Goal: Information Seeking & Learning: Learn about a topic

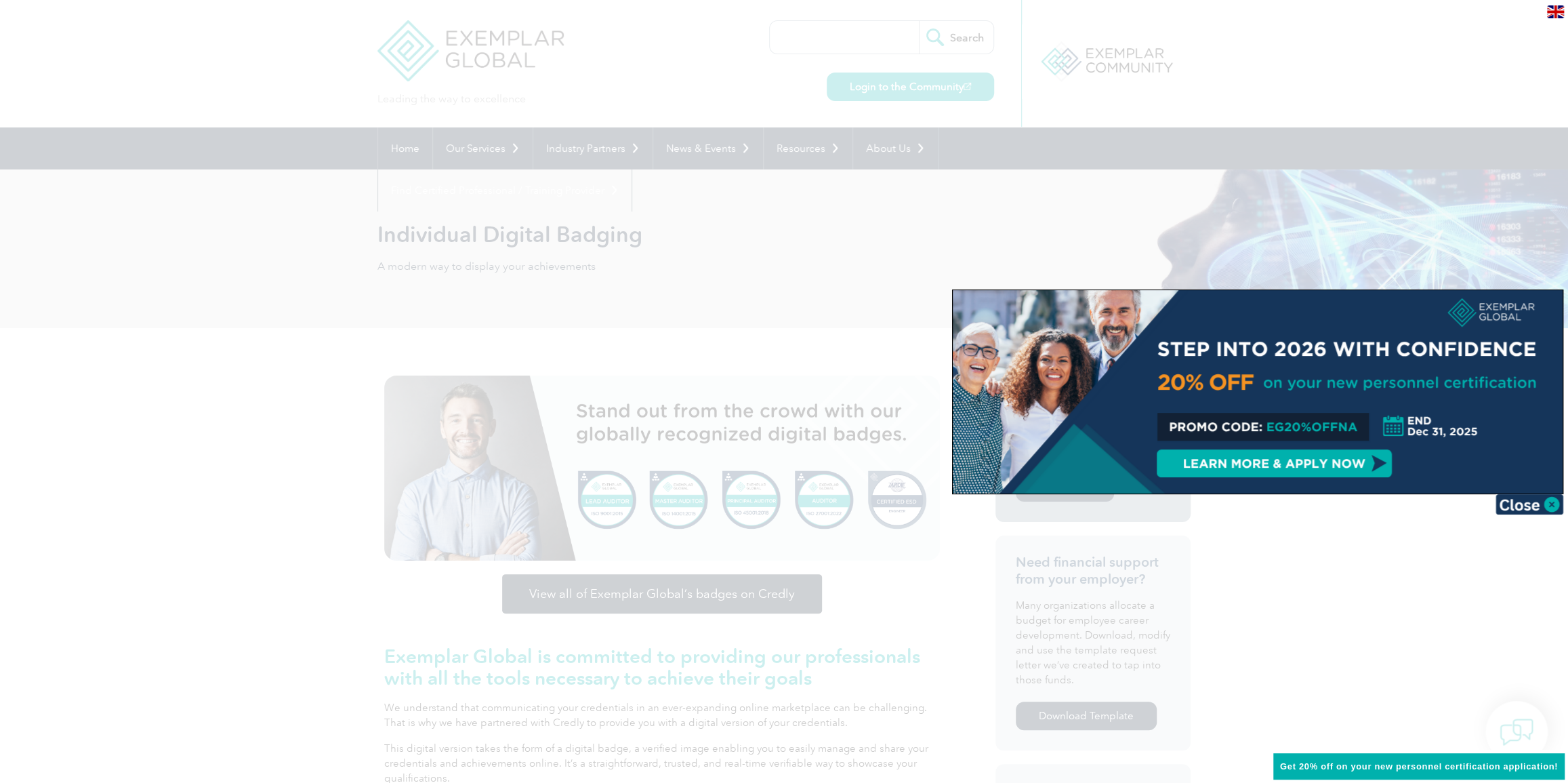
click at [888, 252] on div at bounding box center [784, 391] width 1568 height 783
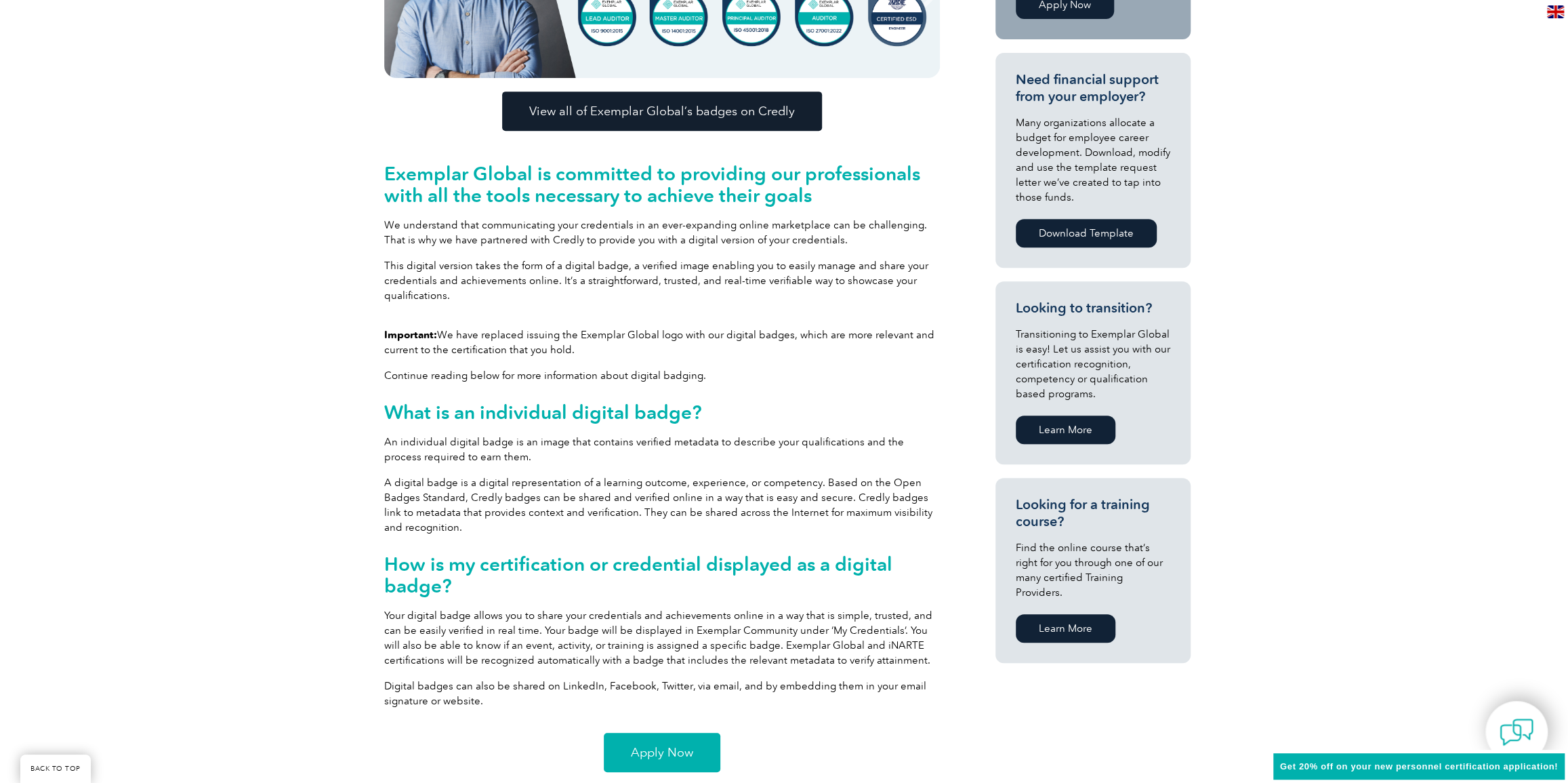
scroll to position [493, 0]
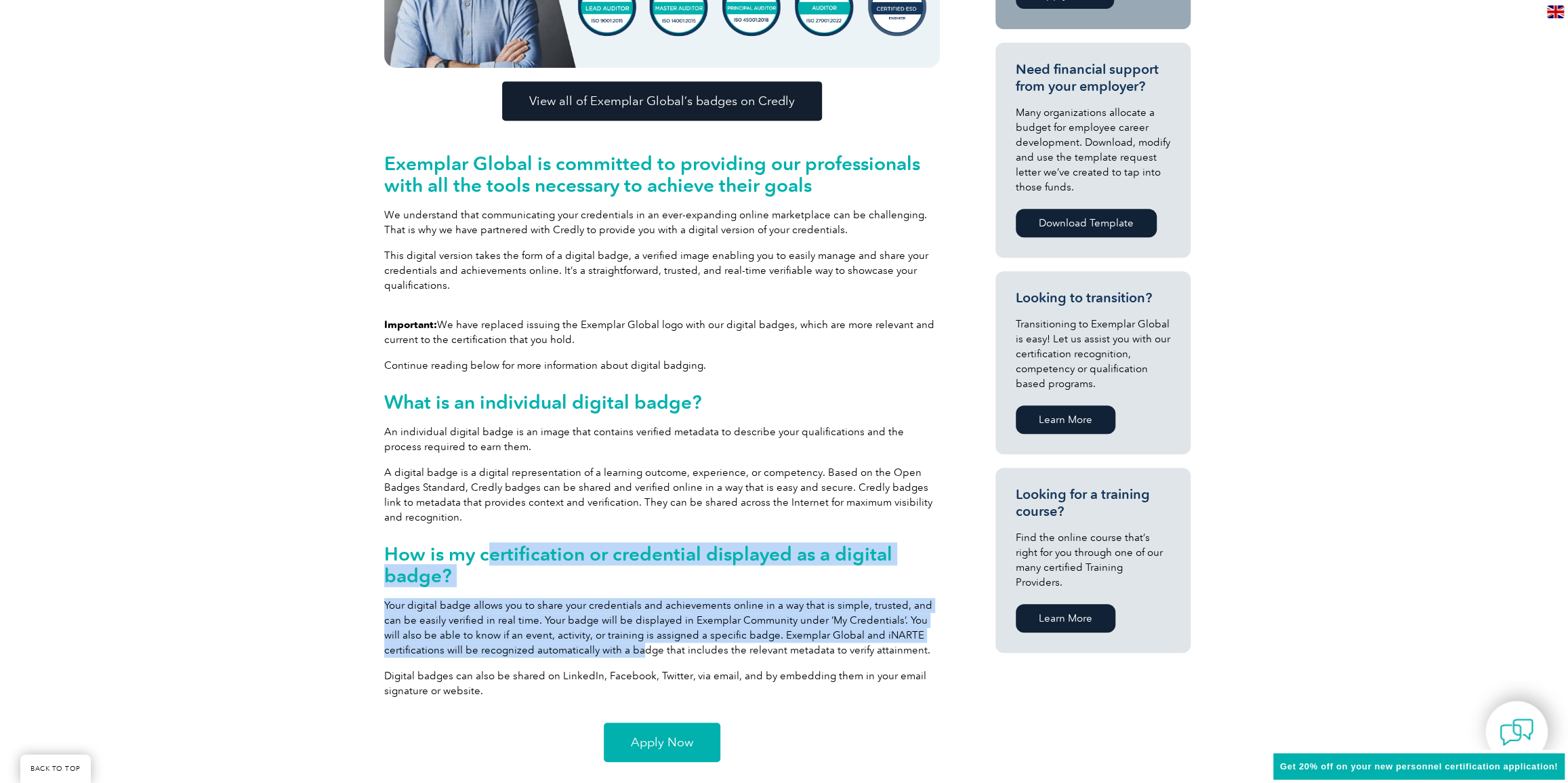
drag, startPoint x: 491, startPoint y: 560, endPoint x: 576, endPoint y: 654, distance: 126.7
click at [576, 654] on div "Important: We have replaced issuing the Exemplar Global logo with our digital b…" at bounding box center [662, 513] width 556 height 392
click at [576, 654] on p "Your digital badge allows you to share your credentials and achievements online…" at bounding box center [662, 628] width 556 height 60
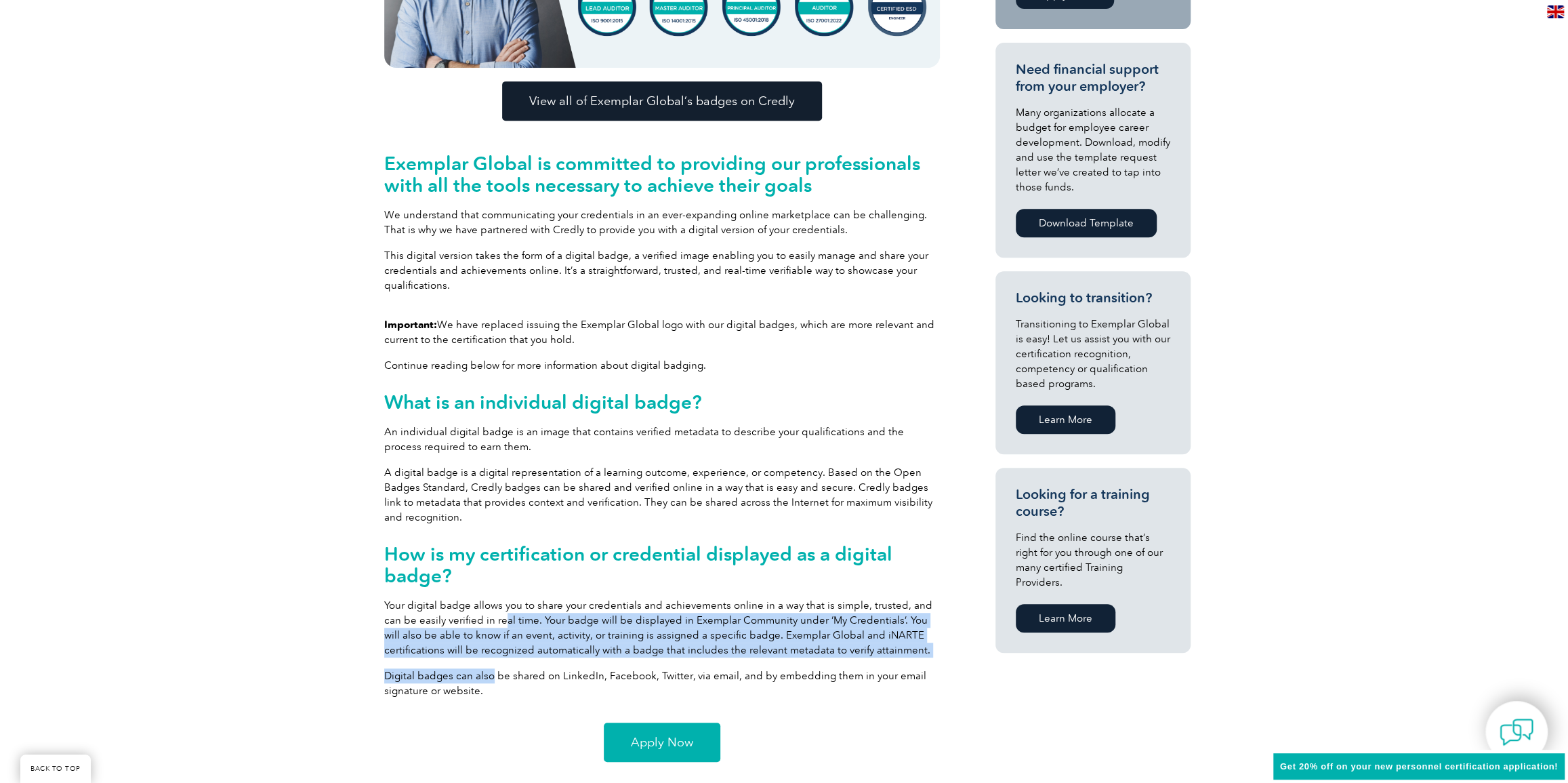
drag, startPoint x: 485, startPoint y: 626, endPoint x: 490, endPoint y: 675, distance: 49.3
click at [490, 675] on div "Important: We have replaced issuing the Exemplar Global logo with our digital b…" at bounding box center [662, 513] width 556 height 392
click at [492, 680] on p "Digital badges can also be shared on LinkedIn, Facebook, Twitter, via email, an…" at bounding box center [662, 683] width 556 height 30
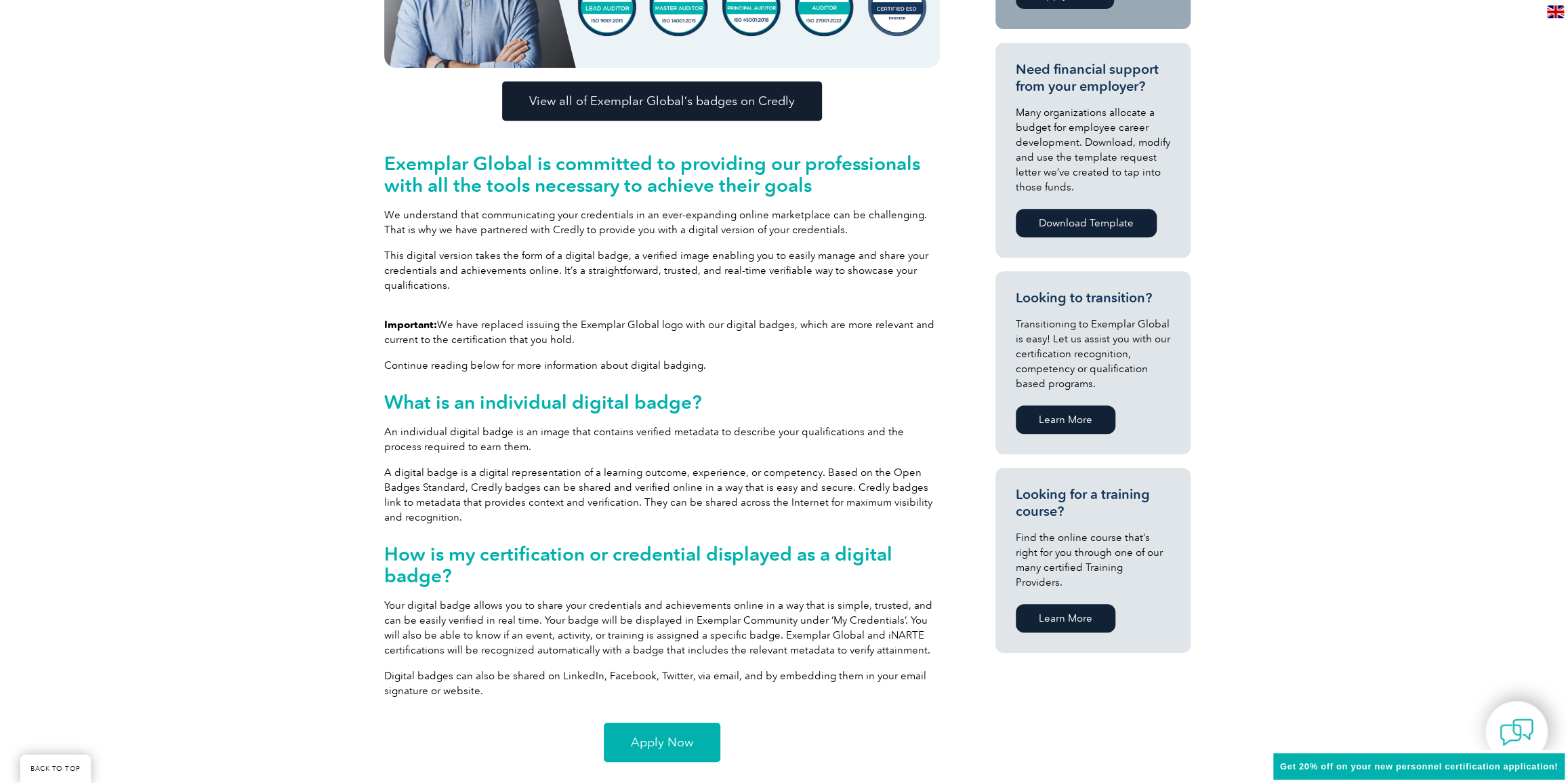
click at [512, 697] on p "Digital badges can also be shared on LinkedIn, Facebook, Twitter, via email, an…" at bounding box center [662, 683] width 556 height 30
drag, startPoint x: 512, startPoint y: 689, endPoint x: 508, endPoint y: 672, distance: 17.5
click at [508, 672] on p "Digital badges can also be shared on LinkedIn, Facebook, Twitter, via email, an…" at bounding box center [662, 683] width 556 height 30
click at [516, 680] on p "Digital badges can also be shared on LinkedIn, Facebook, Twitter, via email, an…" at bounding box center [662, 683] width 556 height 30
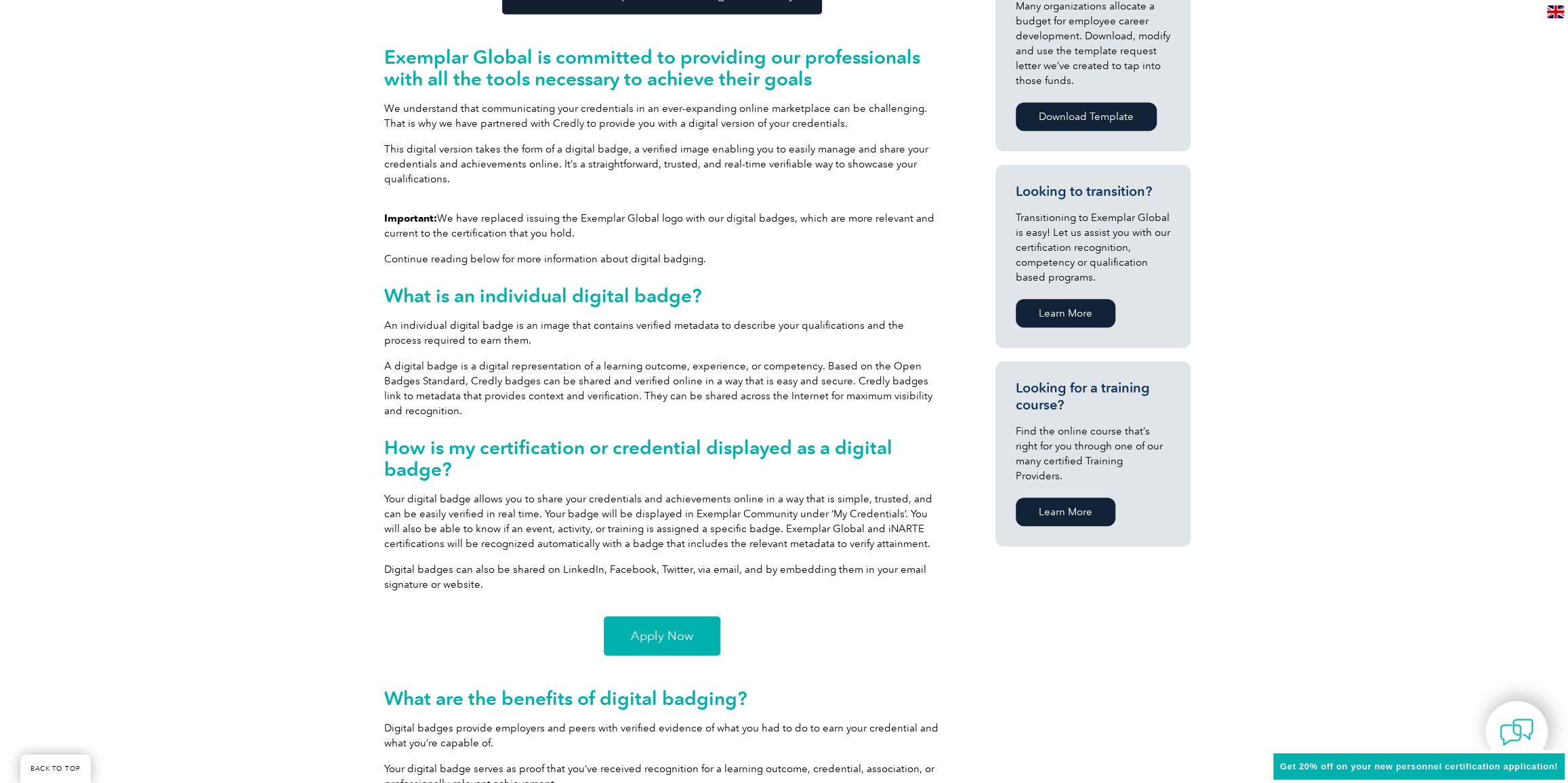
scroll to position [678, 0]
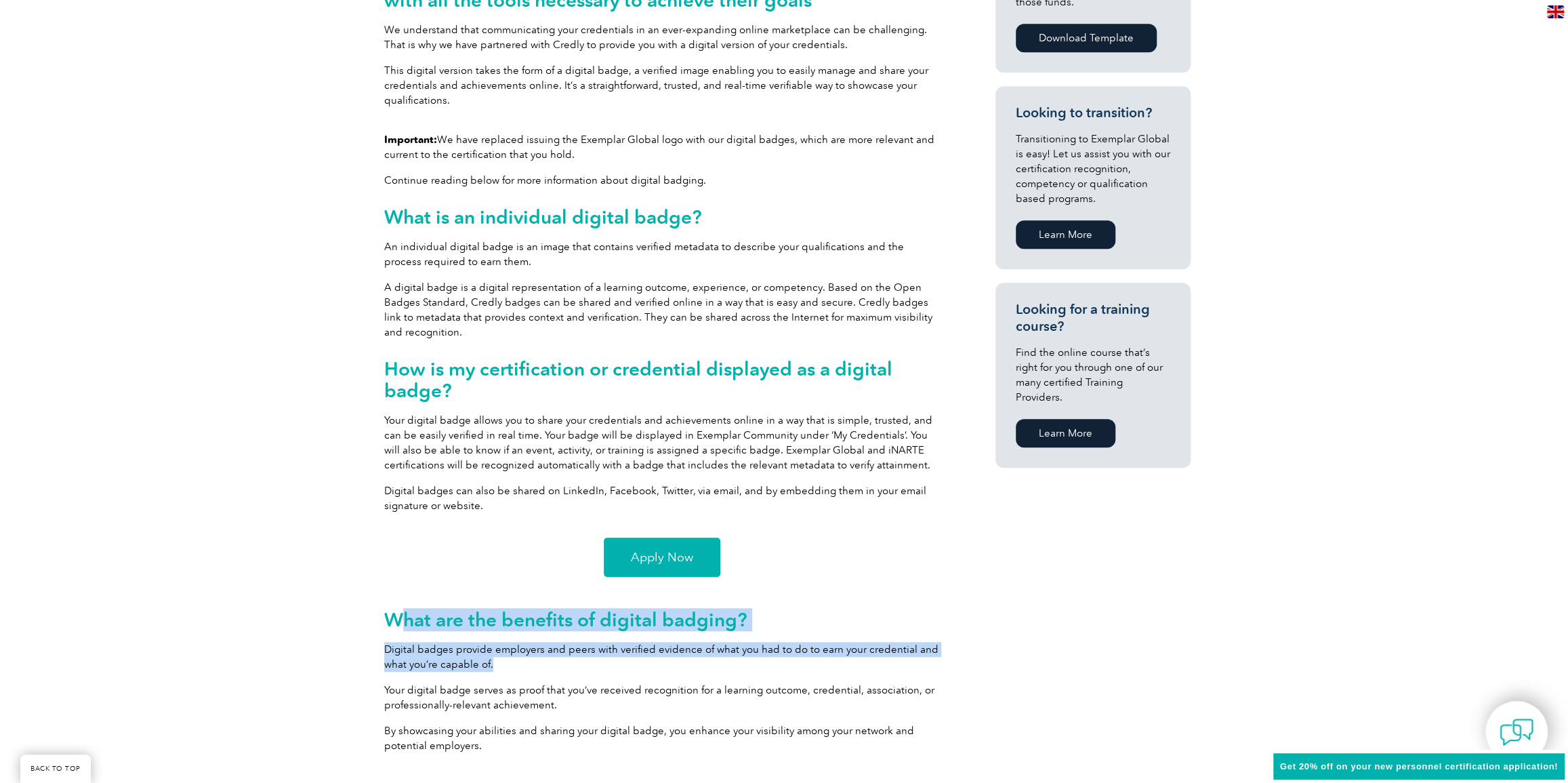
drag, startPoint x: 494, startPoint y: 653, endPoint x: 504, endPoint y: 660, distance: 12.2
click at [504, 660] on div "What are the benefits of digital badging? Digital badges provide employers and …" at bounding box center [662, 677] width 556 height 174
click at [506, 662] on p "Digital badges provide employers and peers with verified evidence of what you h…" at bounding box center [662, 657] width 556 height 30
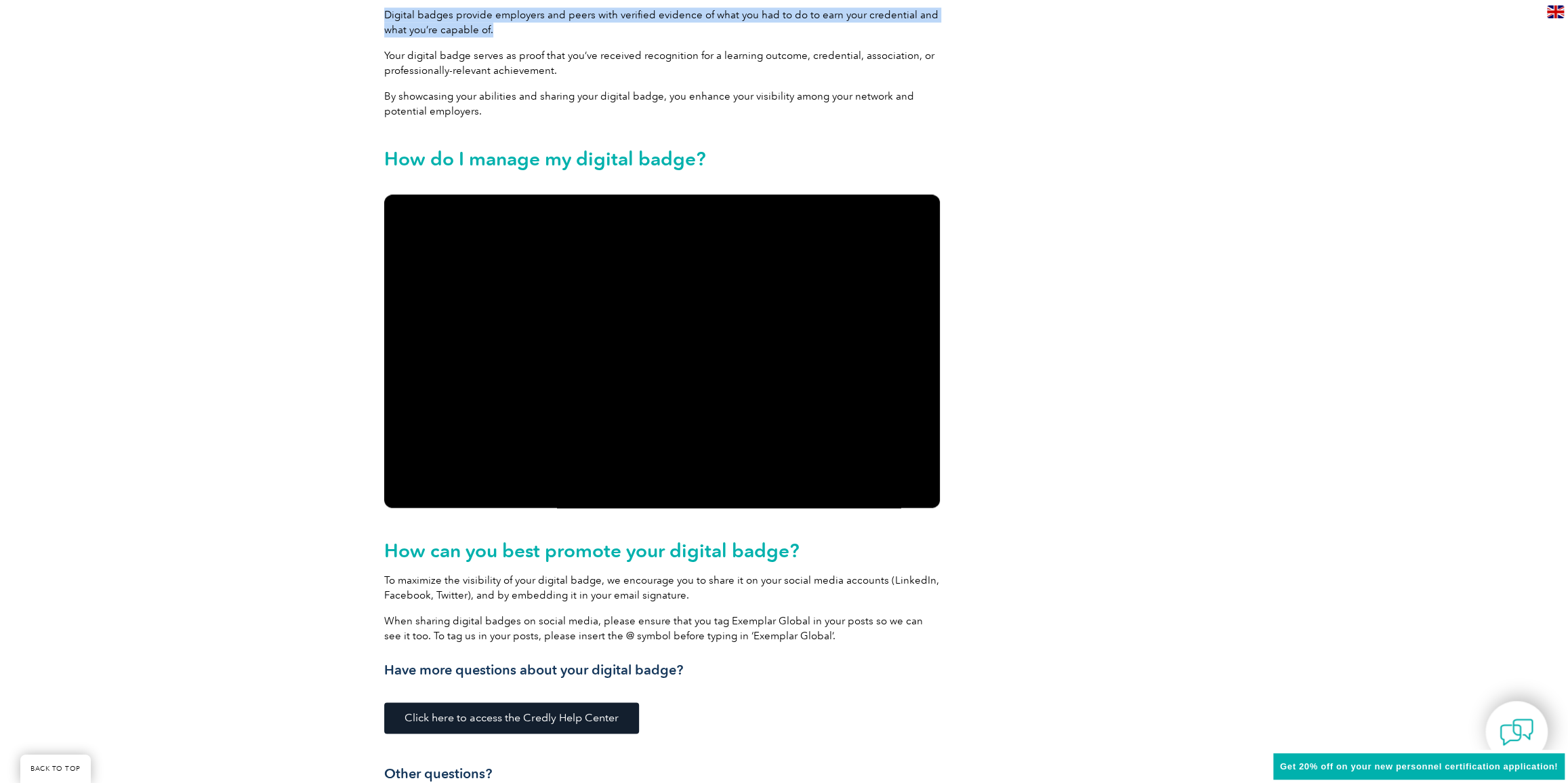
scroll to position [1478, 0]
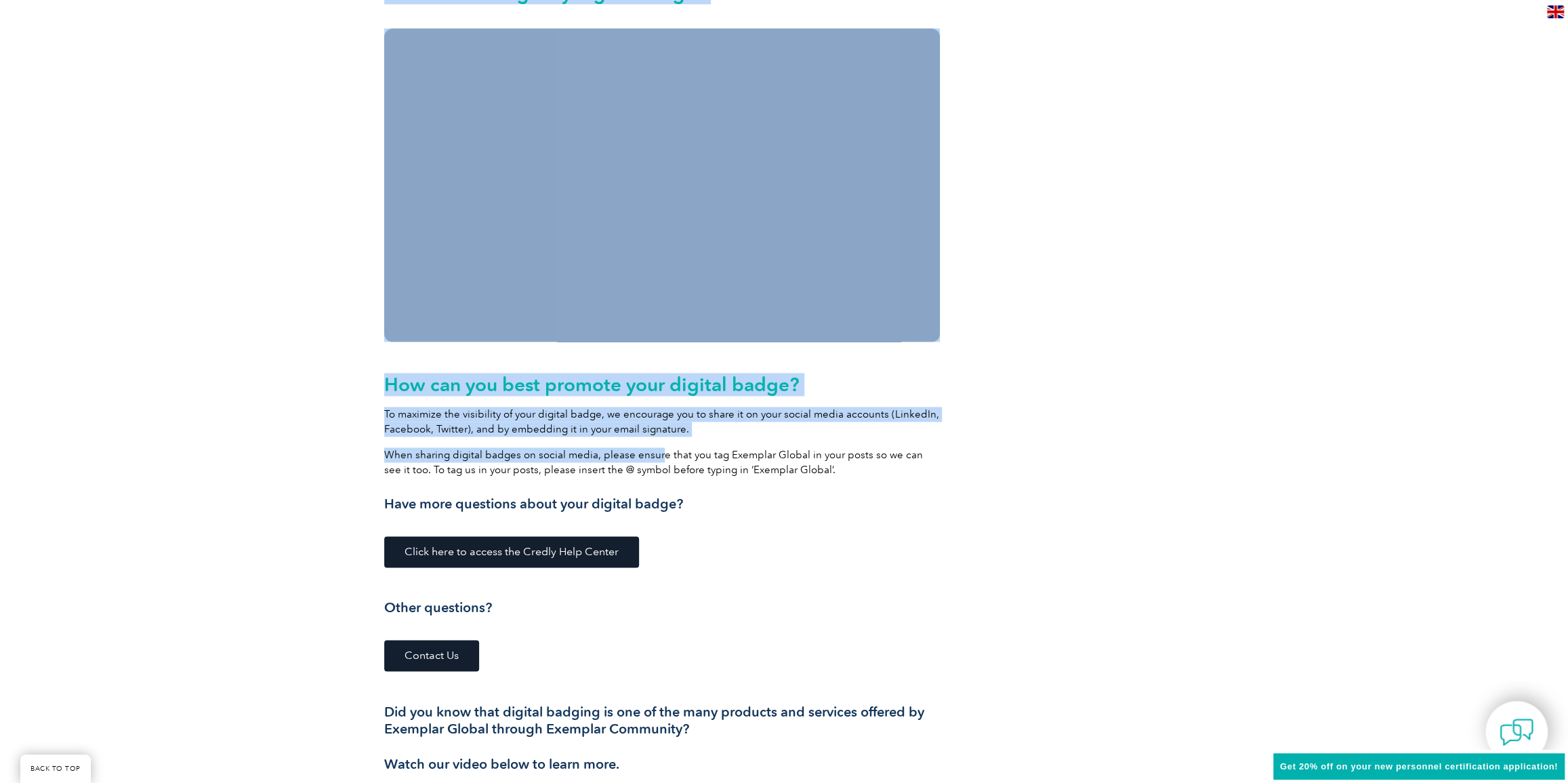
drag, startPoint x: 365, startPoint y: 414, endPoint x: 658, endPoint y: 457, distance: 296.1
click at [658, 457] on div "View all of Exemplar Global’s badges on Credly Exemplar Global is committed to …" at bounding box center [784, 28] width 1568 height 2357
click at [658, 457] on p "When sharing digital badges on social media, please ensure that you tag Exempla…" at bounding box center [662, 462] width 556 height 30
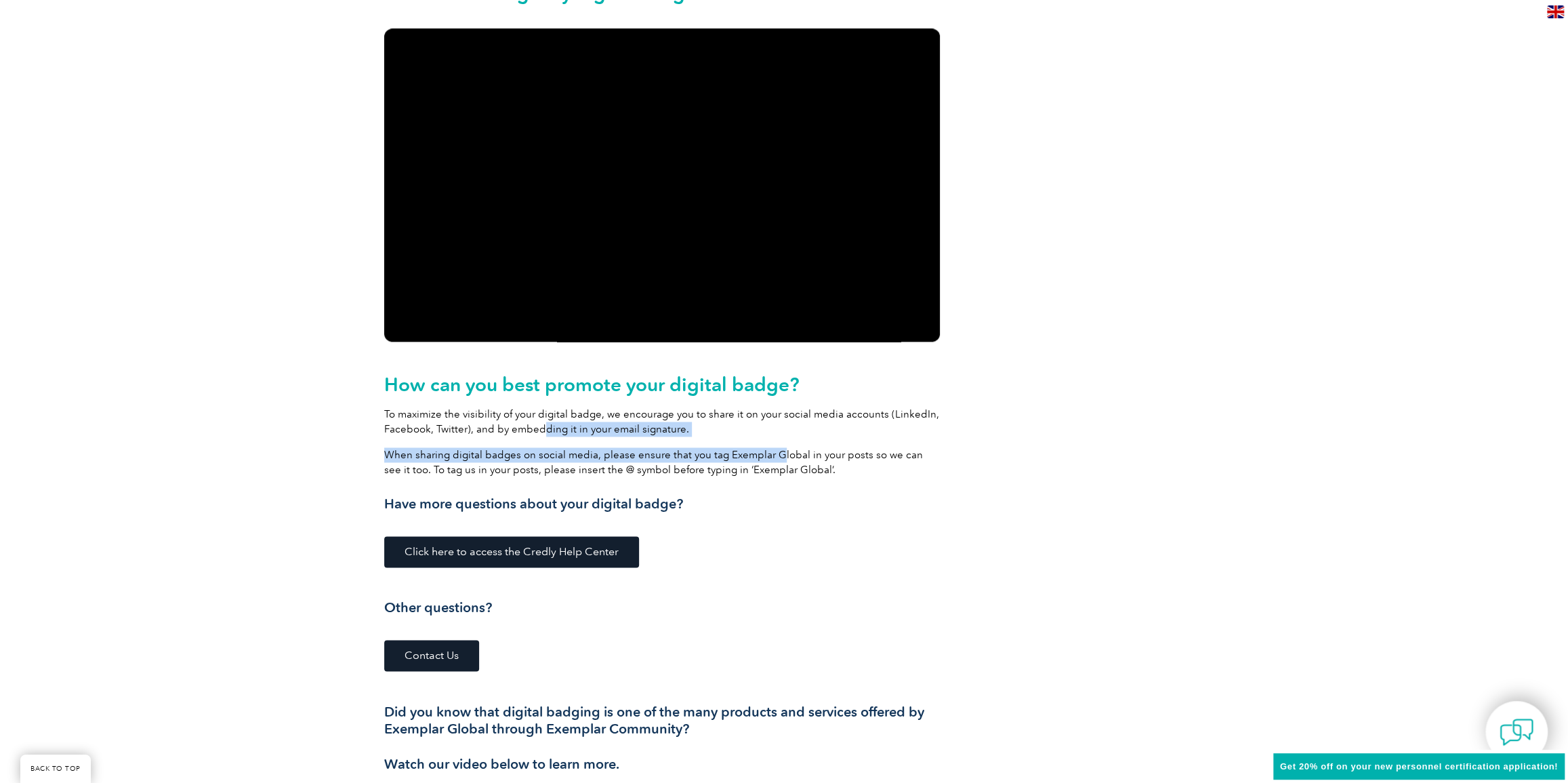
drag, startPoint x: 542, startPoint y: 425, endPoint x: 773, endPoint y: 460, distance: 233.6
click at [773, 460] on div "How can you best promote your digital badge? To maximize the visibility of your…" at bounding box center [662, 443] width 556 height 139
click at [499, 433] on p "To maximize the visibility of your digital badge, we encourage you to share it …" at bounding box center [662, 422] width 556 height 30
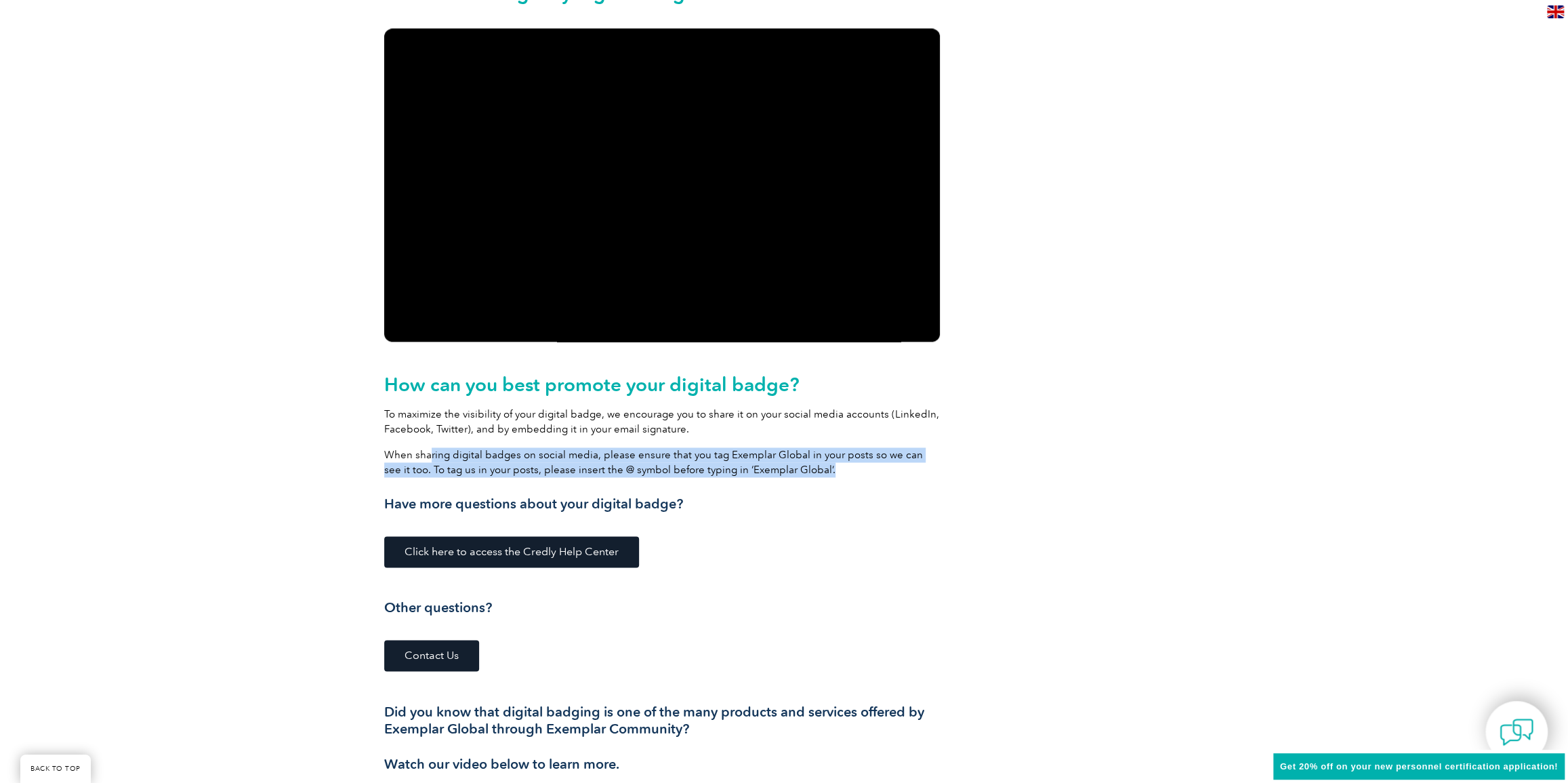
drag, startPoint x: 618, startPoint y: 444, endPoint x: 934, endPoint y: 475, distance: 317.5
click at [934, 475] on div "How can you best promote your digital badge? To maximize the visibility of your…" at bounding box center [662, 443] width 556 height 139
click at [934, 475] on p "When sharing digital badges on social media, please ensure that you tag Exempla…" at bounding box center [662, 462] width 556 height 30
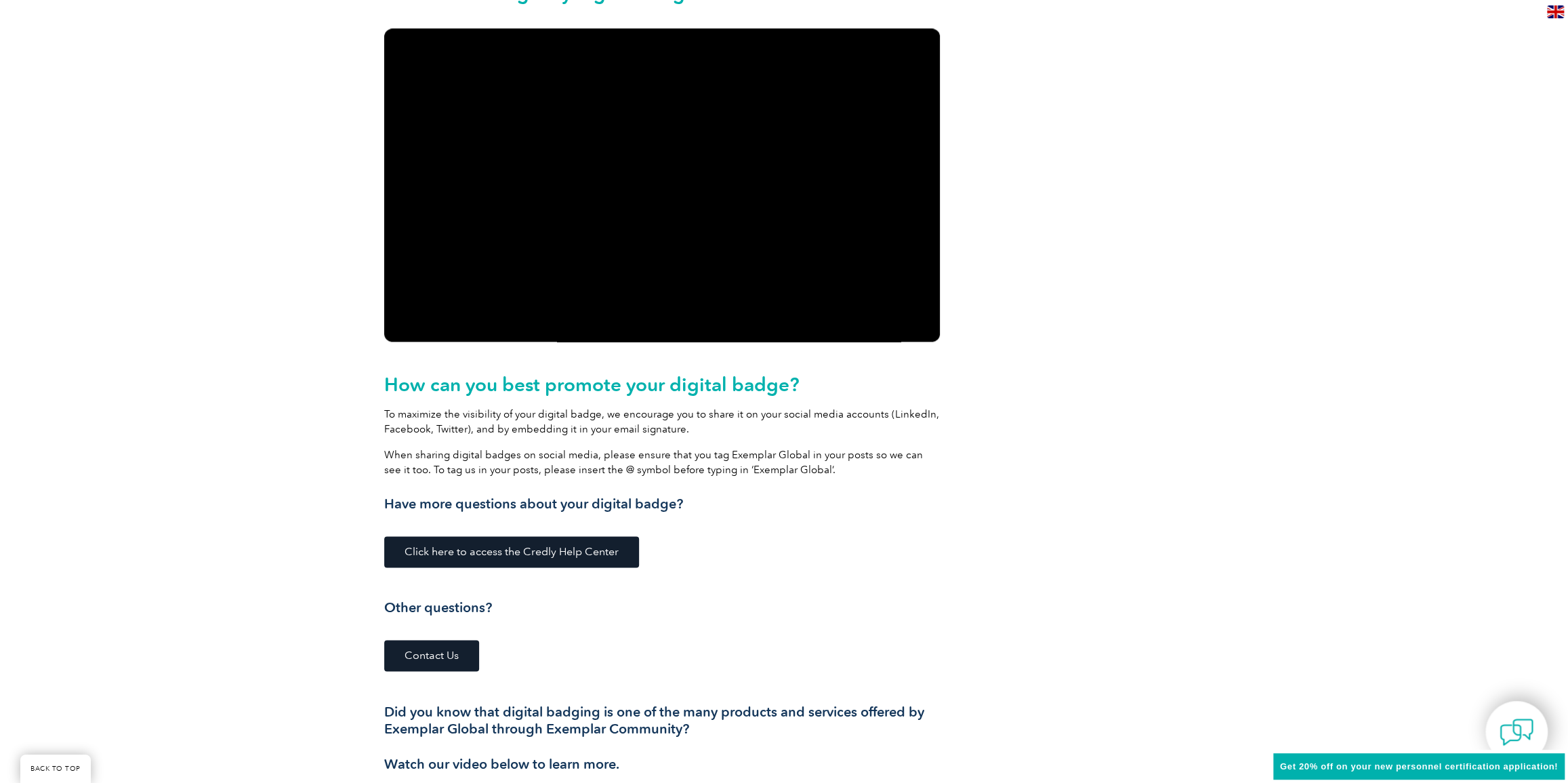
click at [765, 480] on div "How can you best promote your digital badge? To maximize the visibility of your…" at bounding box center [662, 443] width 556 height 139
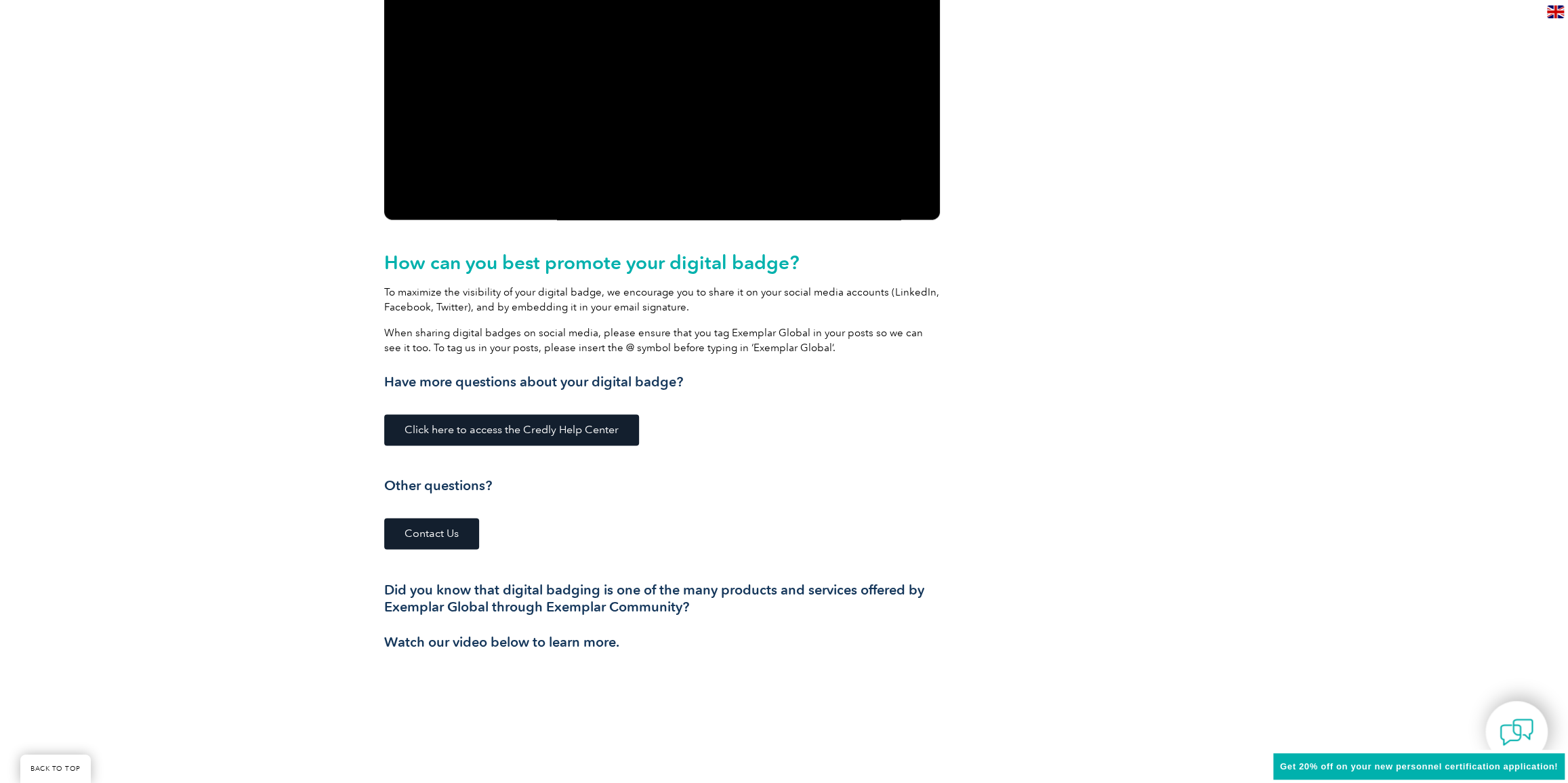
scroll to position [1601, 0]
